Goal: Information Seeking & Learning: Learn about a topic

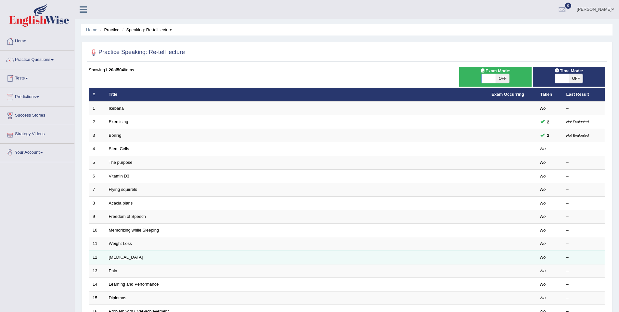
click at [117, 255] on link "Poor Posture" at bounding box center [126, 256] width 34 height 5
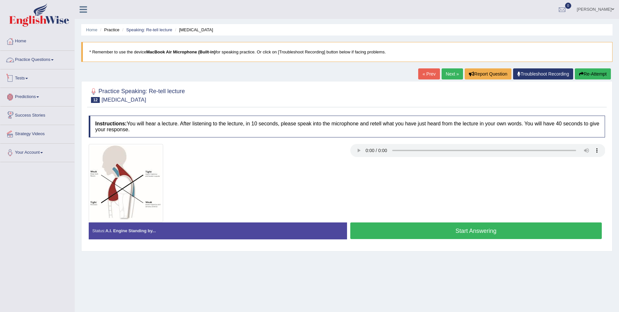
click at [38, 60] on link "Practice Questions" at bounding box center [37, 59] width 74 height 16
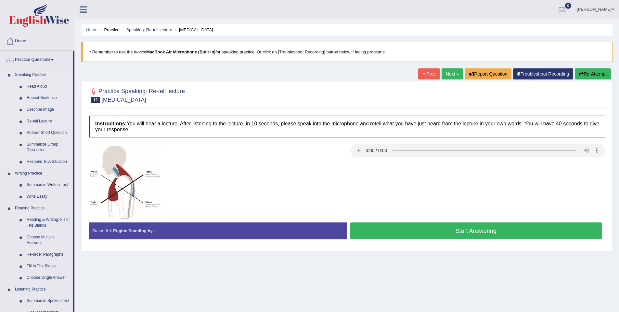
click at [43, 87] on link "Read Aloud" at bounding box center [48, 87] width 49 height 12
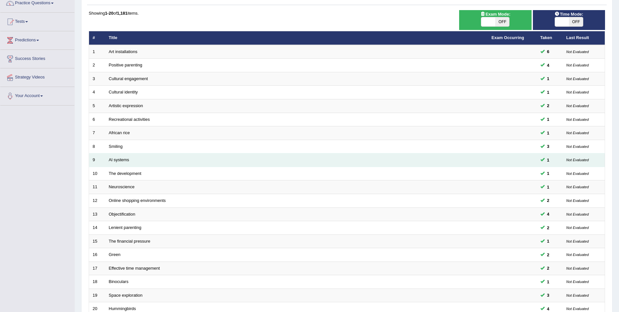
scroll to position [119, 0]
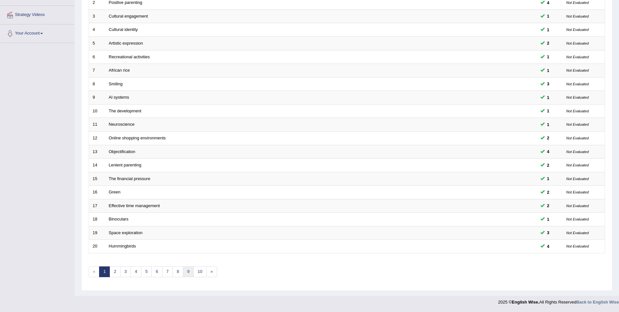
click at [183, 273] on link "9" at bounding box center [188, 271] width 11 height 11
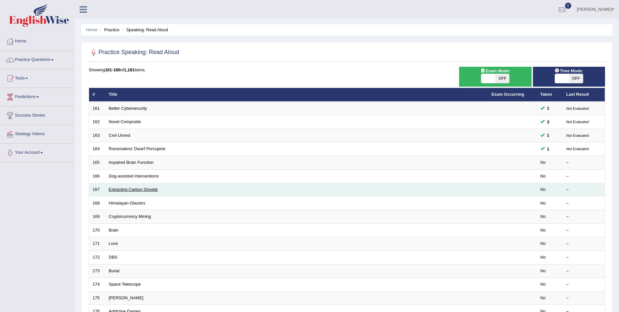
click at [123, 188] on link "Extracting Carbon Dioxide" at bounding box center [133, 189] width 49 height 5
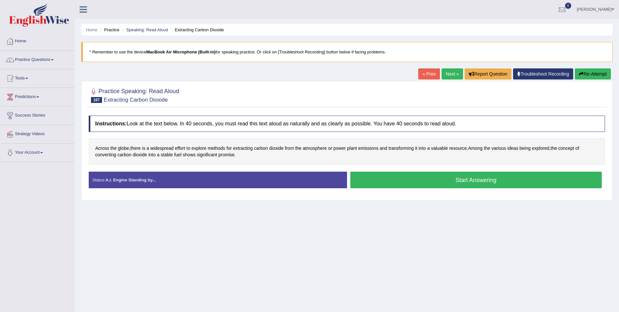
click at [381, 180] on button "Start Answering" at bounding box center [477, 179] width 252 height 17
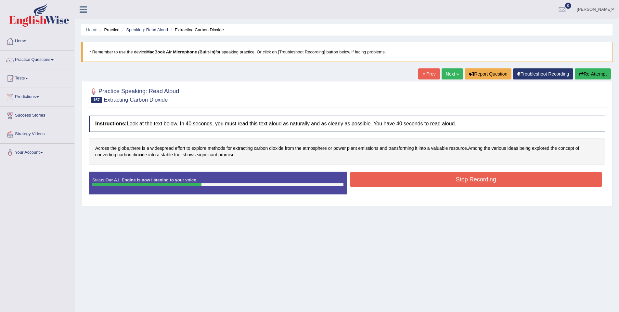
click at [380, 179] on button "Stop Recording" at bounding box center [477, 179] width 252 height 15
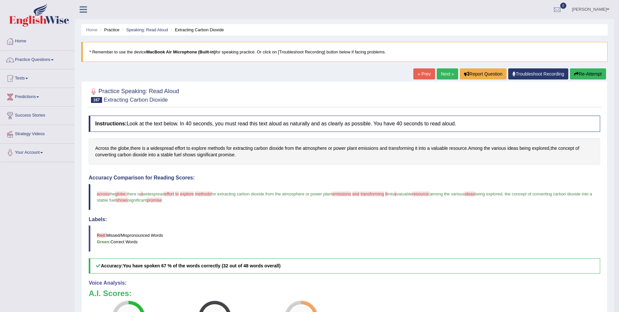
click at [449, 74] on link "Next »" at bounding box center [447, 73] width 21 height 11
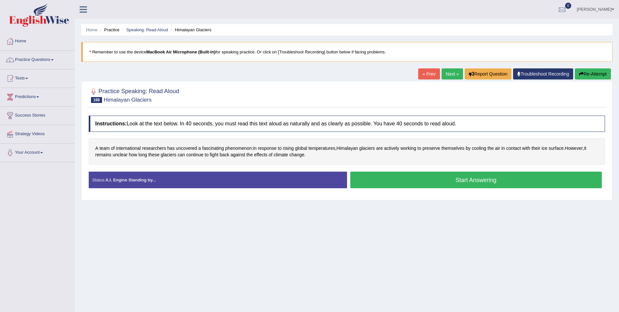
click at [368, 178] on button "Start Answering" at bounding box center [477, 179] width 252 height 17
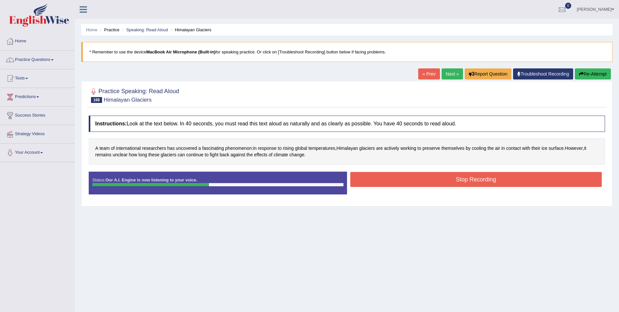
click at [428, 183] on button "Stop Recording" at bounding box center [477, 179] width 252 height 15
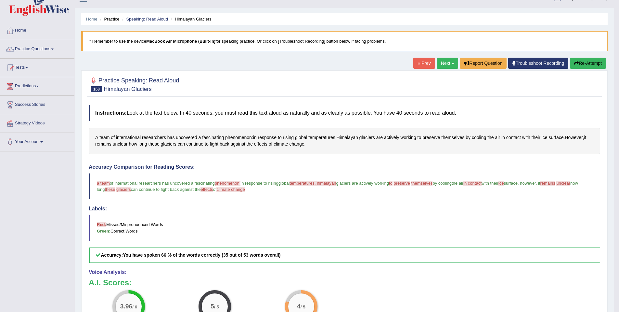
scroll to position [13, 0]
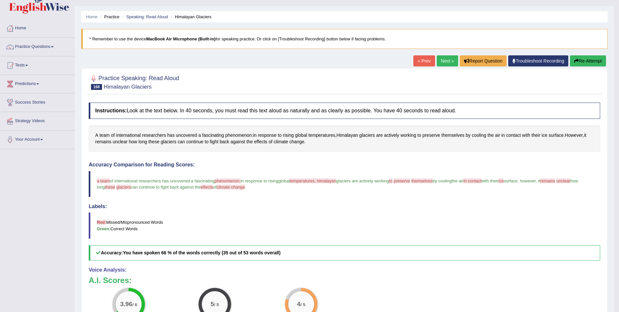
click at [443, 59] on link "Next »" at bounding box center [447, 60] width 21 height 11
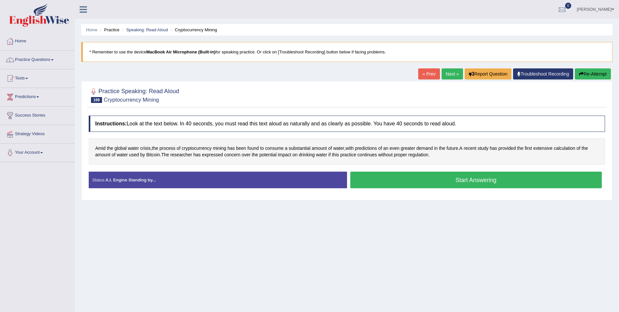
click at [434, 186] on button "Start Answering" at bounding box center [477, 179] width 252 height 17
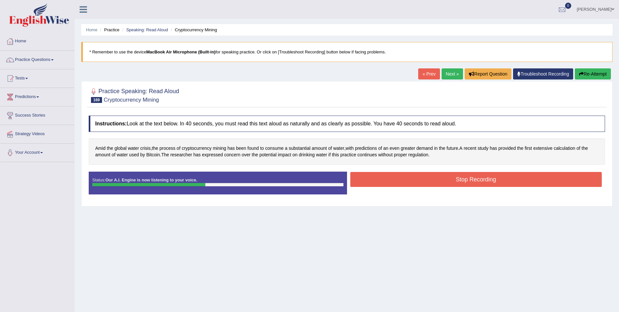
click at [410, 172] on div "Instructions: Look at the text below. In 40 seconds, you must read this text al…" at bounding box center [347, 157] width 520 height 90
click at [412, 174] on button "Stop Recording" at bounding box center [477, 179] width 252 height 15
